Goal: Task Accomplishment & Management: Use online tool/utility

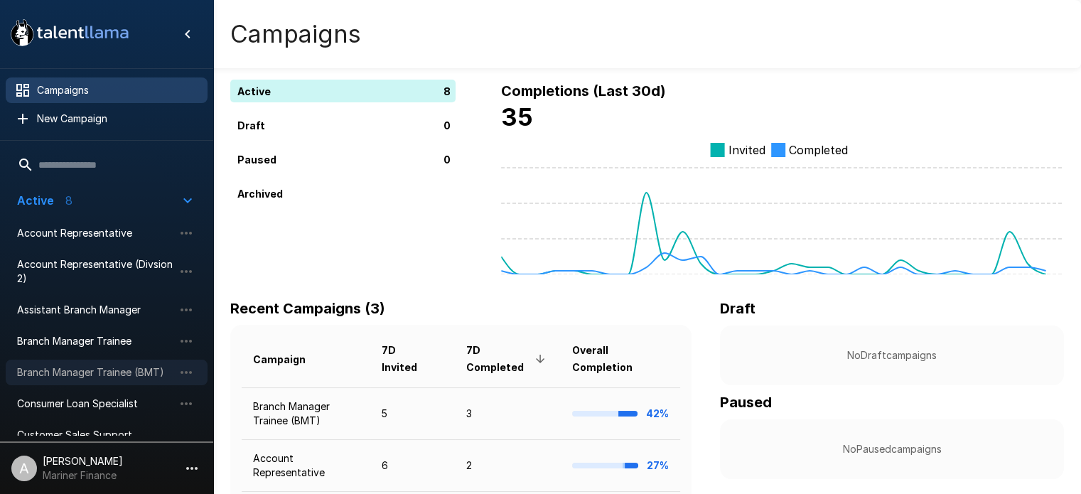
click at [82, 369] on span "Branch Manager Trainee (BMT)" at bounding box center [95, 372] width 156 height 14
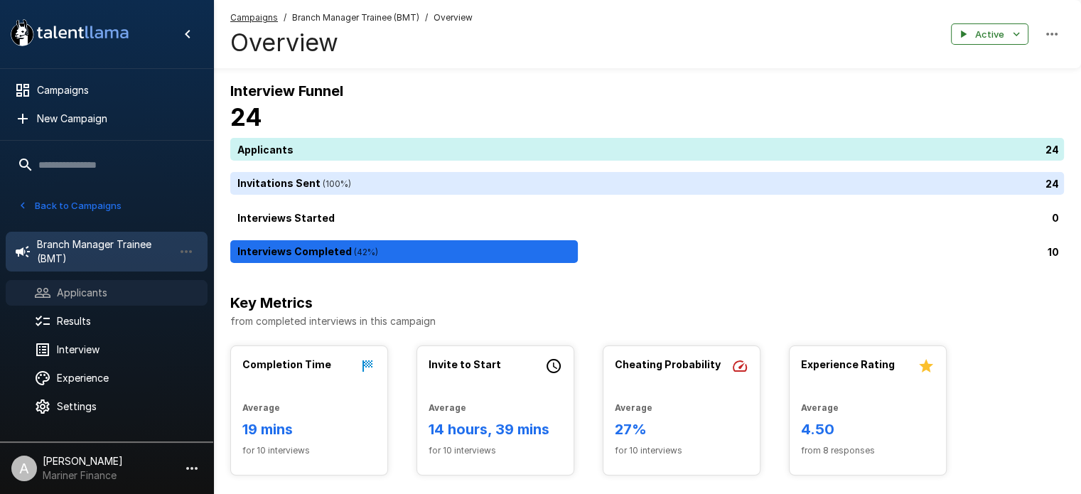
click at [95, 287] on span "Applicants" at bounding box center [126, 293] width 139 height 14
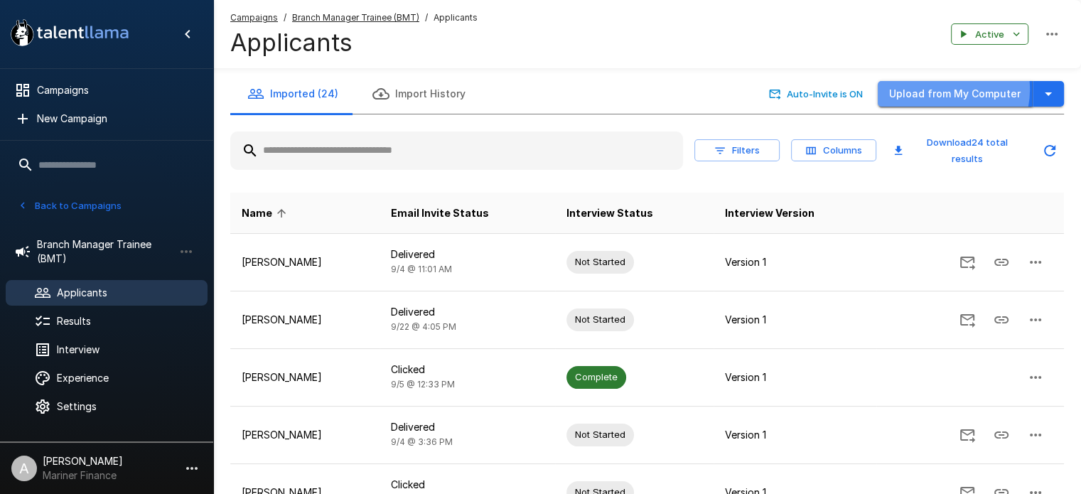
click at [947, 90] on button "Upload from My Computer" at bounding box center [955, 94] width 155 height 26
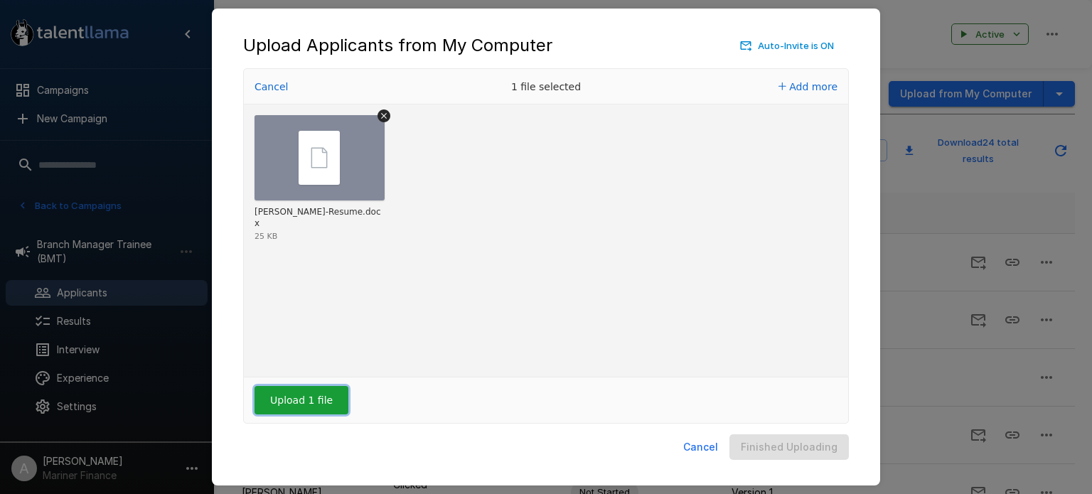
click at [303, 398] on button "Upload 1 file" at bounding box center [301, 400] width 94 height 28
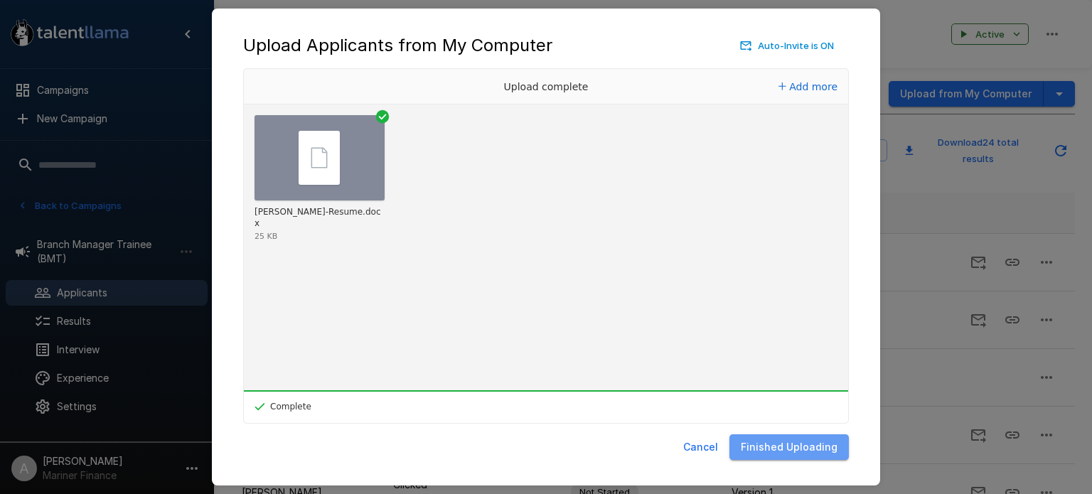
click at [815, 448] on button "Finished Uploading" at bounding box center [788, 447] width 119 height 26
